Goal: Complete application form

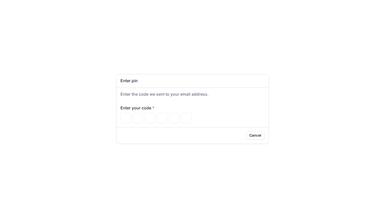
type input "*"
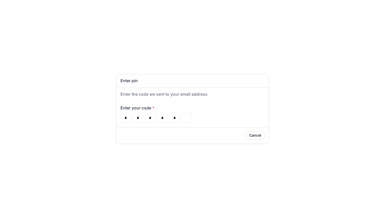
type input "*"
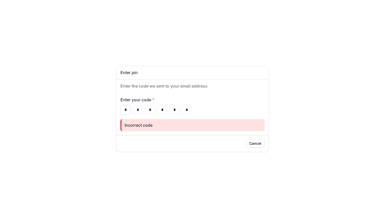
click at [125, 113] on input "*" at bounding box center [126, 110] width 10 height 10
type input "*"
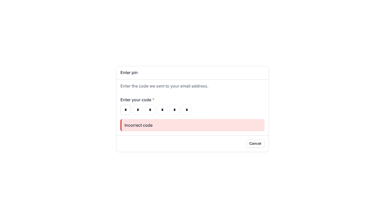
type input "*"
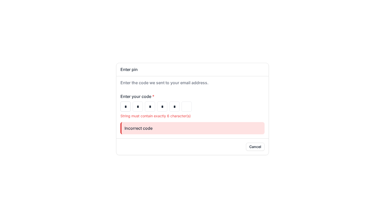
type input "*"
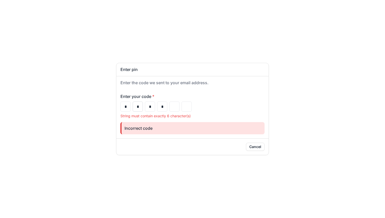
click at [138, 107] on input "*" at bounding box center [138, 107] width 10 height 10
type input "*"
click at [151, 107] on input "*" at bounding box center [150, 107] width 10 height 10
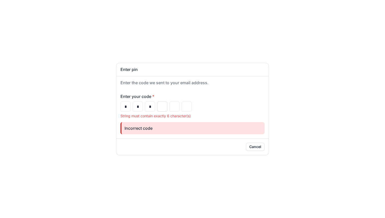
type input "*"
click at [159, 107] on input "Please enter your pin code" at bounding box center [162, 107] width 10 height 10
type input "*"
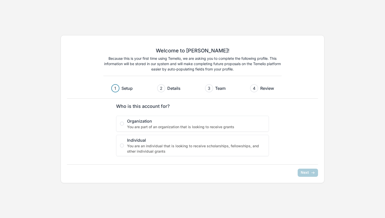
click at [175, 121] on span "Organization" at bounding box center [196, 121] width 138 height 6
